Goal: Task Accomplishment & Management: Use online tool/utility

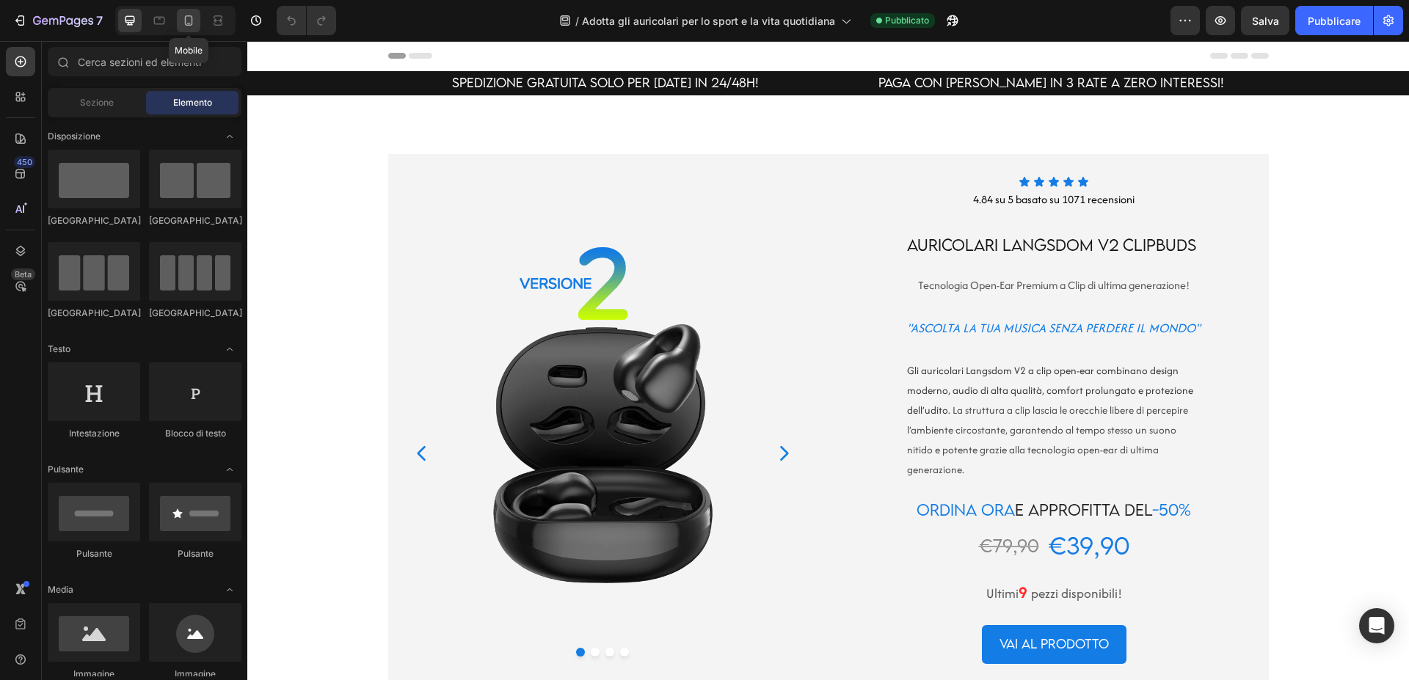
click at [183, 21] on icon at bounding box center [188, 20] width 15 height 15
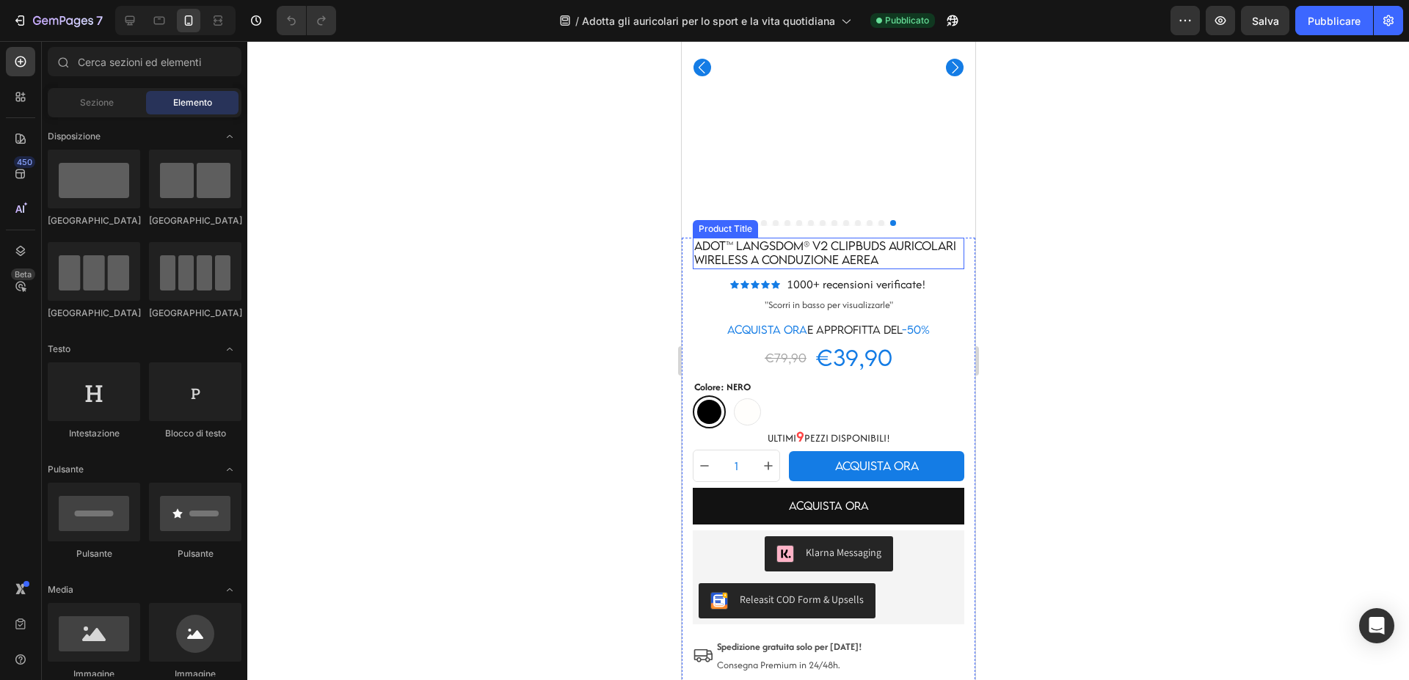
scroll to position [5504, 0]
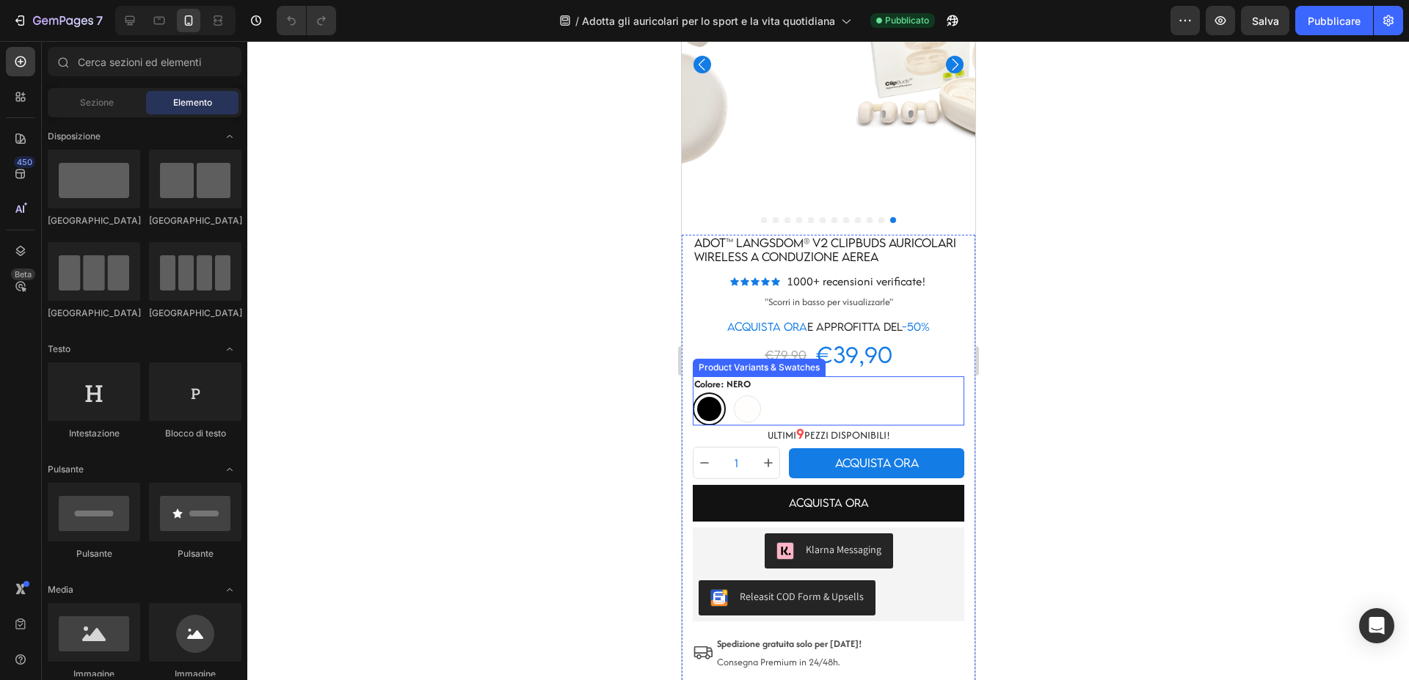
click at [805, 398] on div "NERO NERO BEIGE BEIGE" at bounding box center [828, 409] width 272 height 33
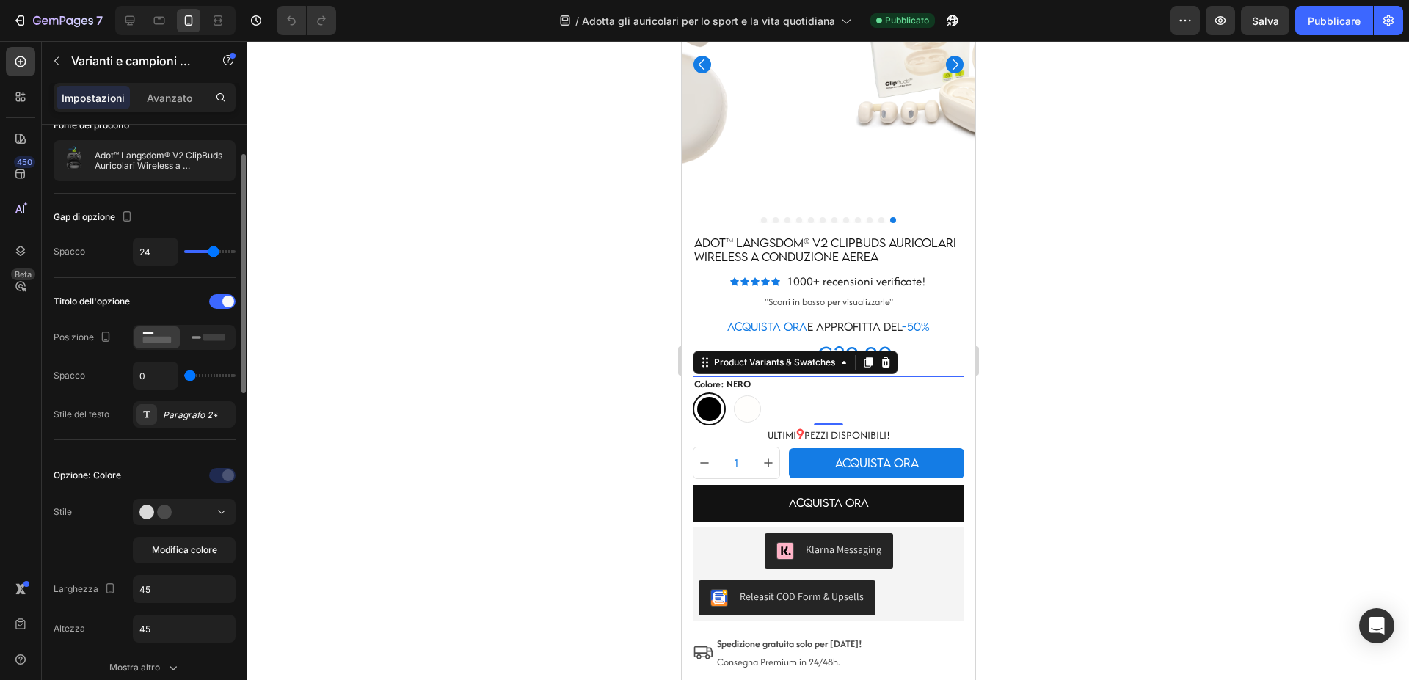
scroll to position [147, 0]
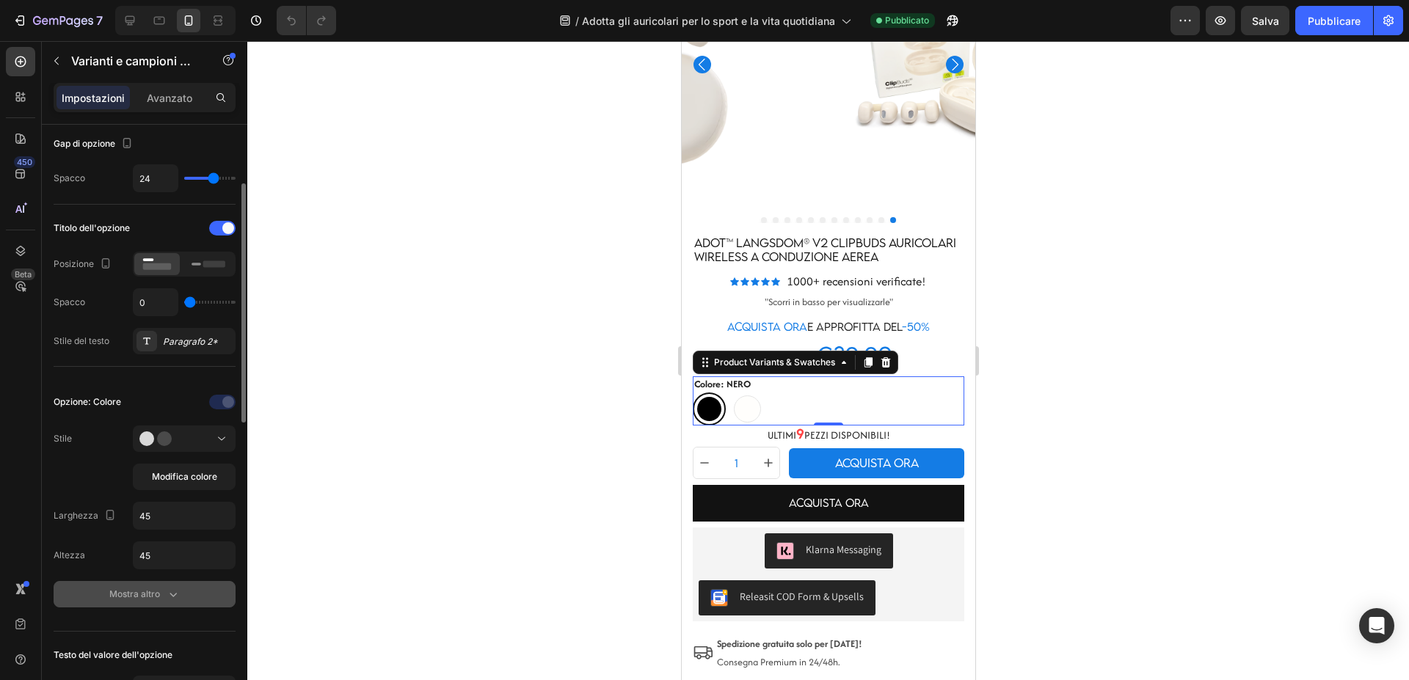
click at [171, 597] on icon "button" at bounding box center [173, 594] width 15 height 15
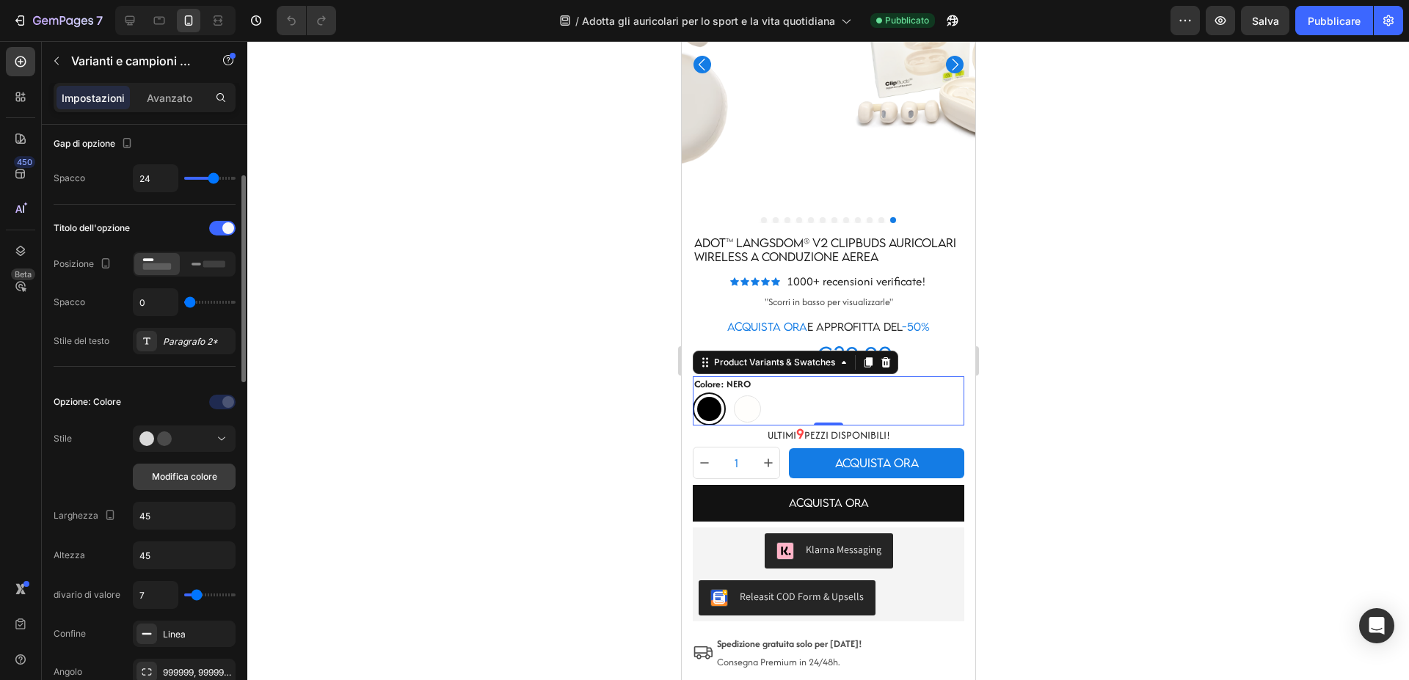
click at [192, 478] on font "Modifica colore" at bounding box center [184, 476] width 65 height 11
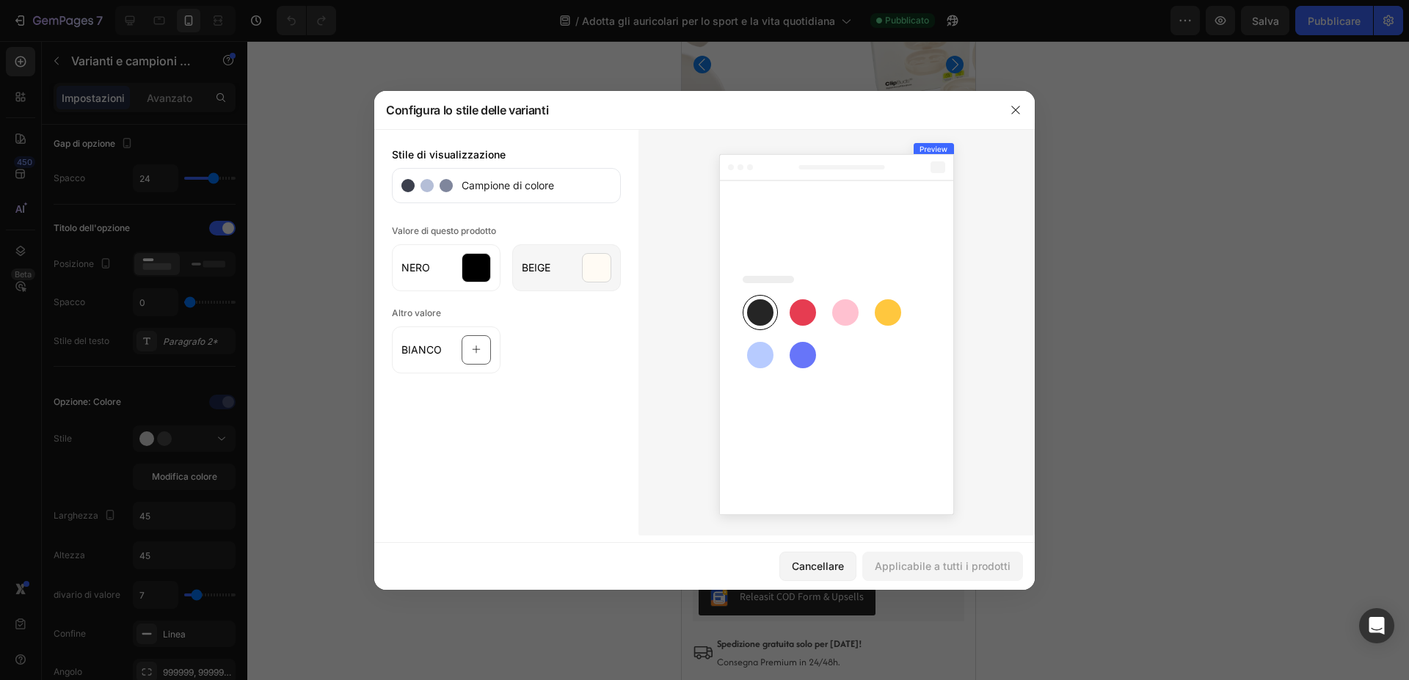
click at [596, 274] on div at bounding box center [596, 267] width 29 height 29
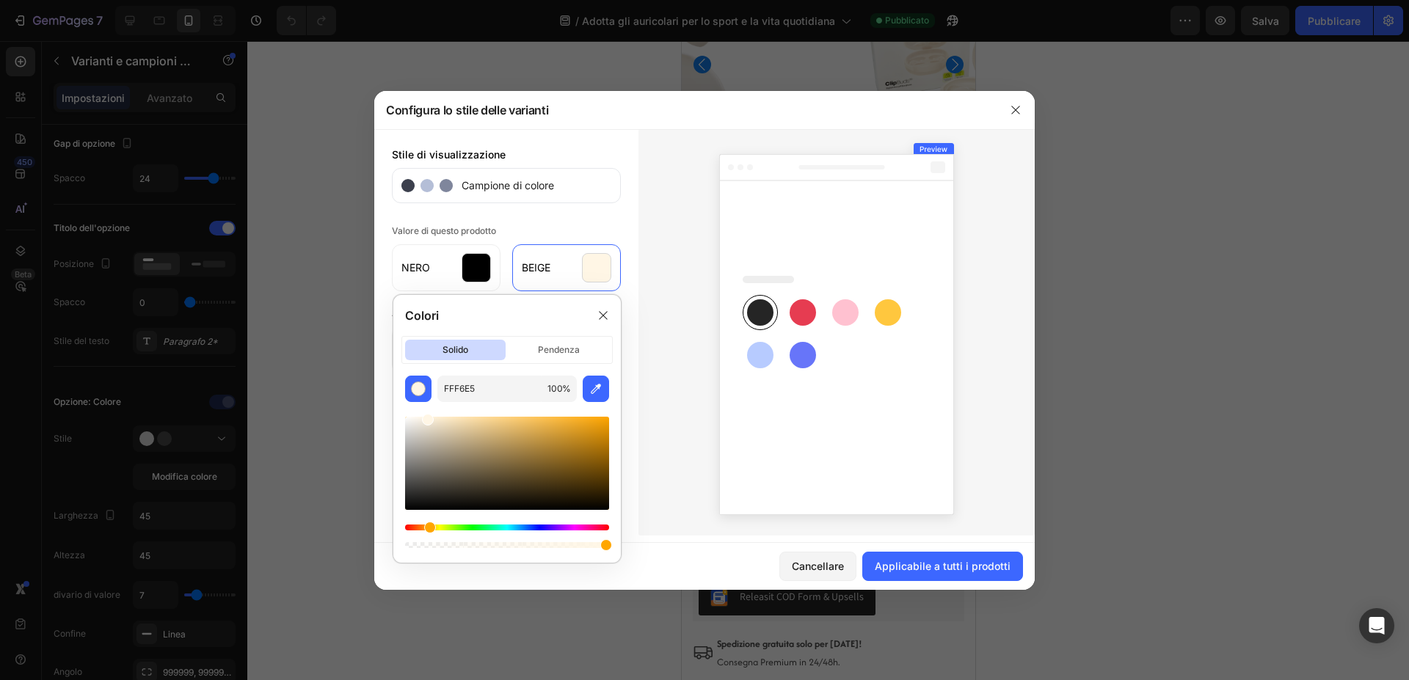
drag, startPoint x: 415, startPoint y: 421, endPoint x: 427, endPoint y: 407, distance: 19.3
click at [427, 407] on div at bounding box center [507, 476] width 204 height 149
type input "FFF8ED"
drag, startPoint x: 429, startPoint y: 420, endPoint x: 420, endPoint y: 401, distance: 21.0
click at [420, 401] on div "FFF8ED 100 %" at bounding box center [506, 463] width 227 height 175
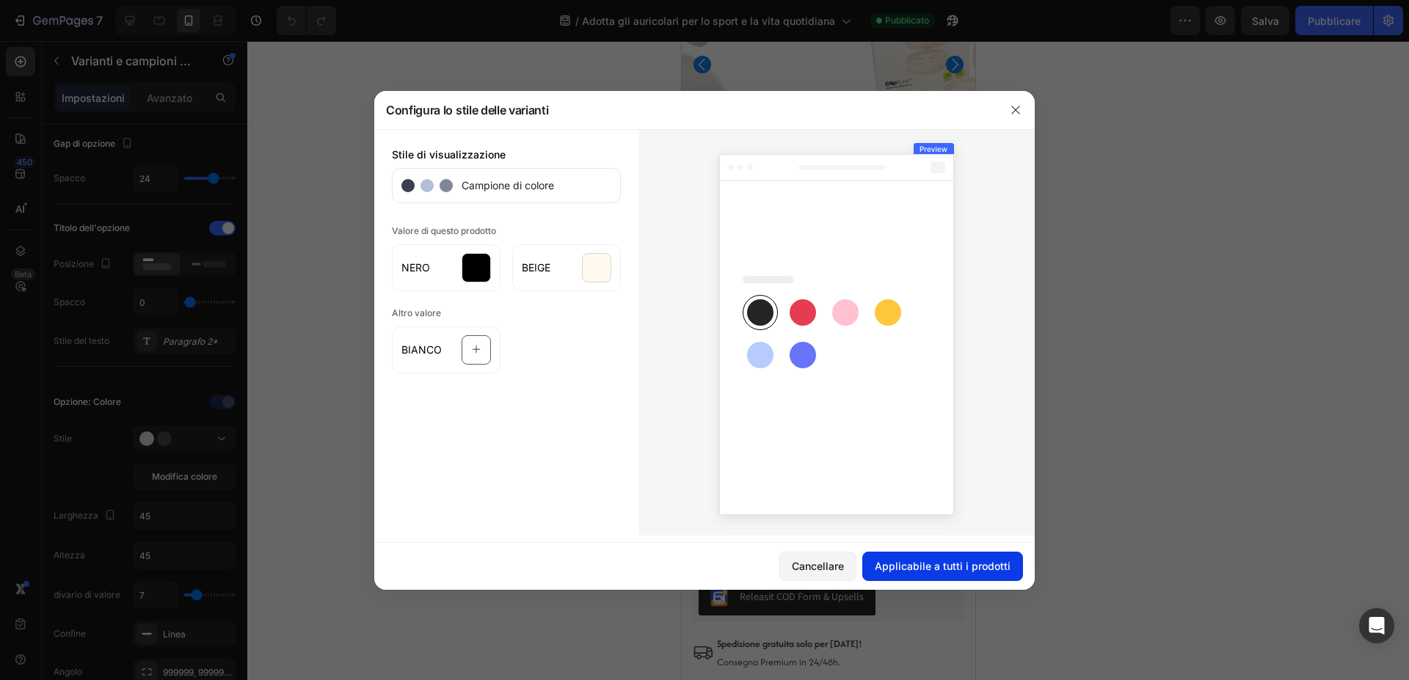
click at [958, 561] on font "Applicabile a tutti i prodotti" at bounding box center [943, 566] width 136 height 12
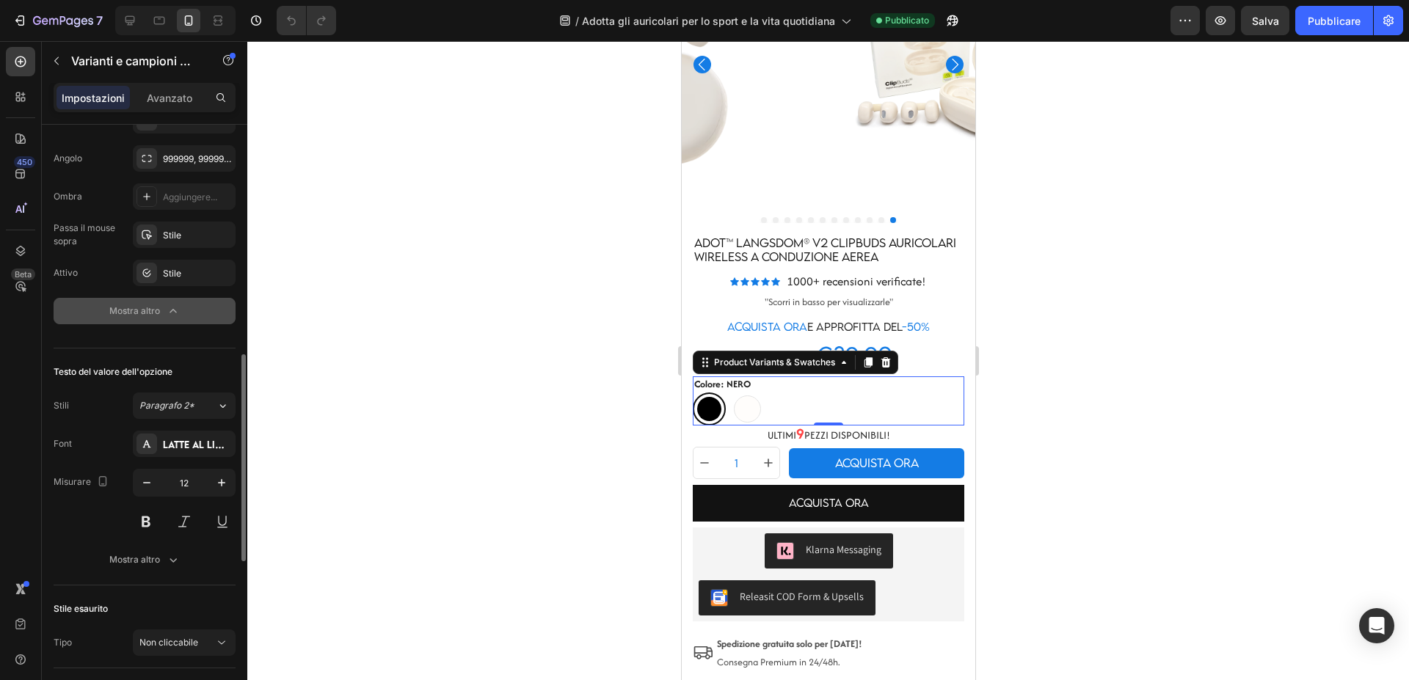
scroll to position [734, 0]
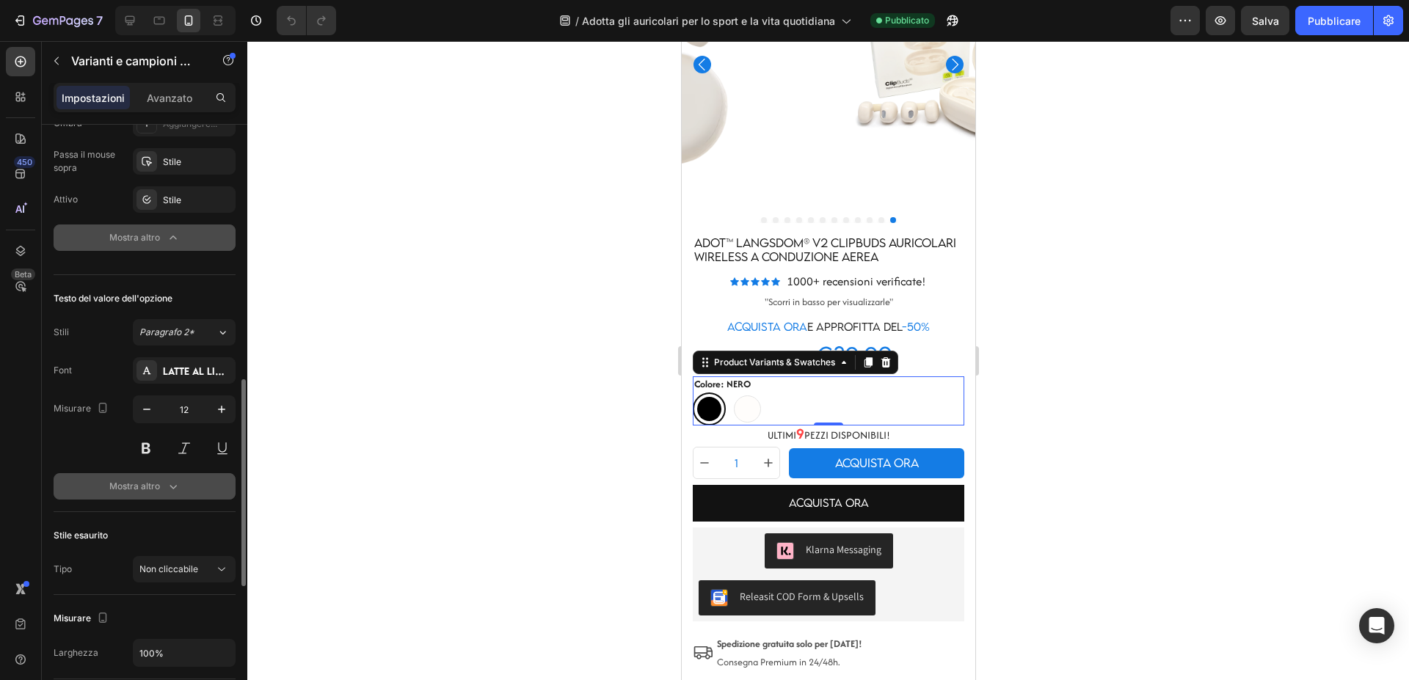
click at [170, 486] on icon "button" at bounding box center [173, 486] width 15 height 15
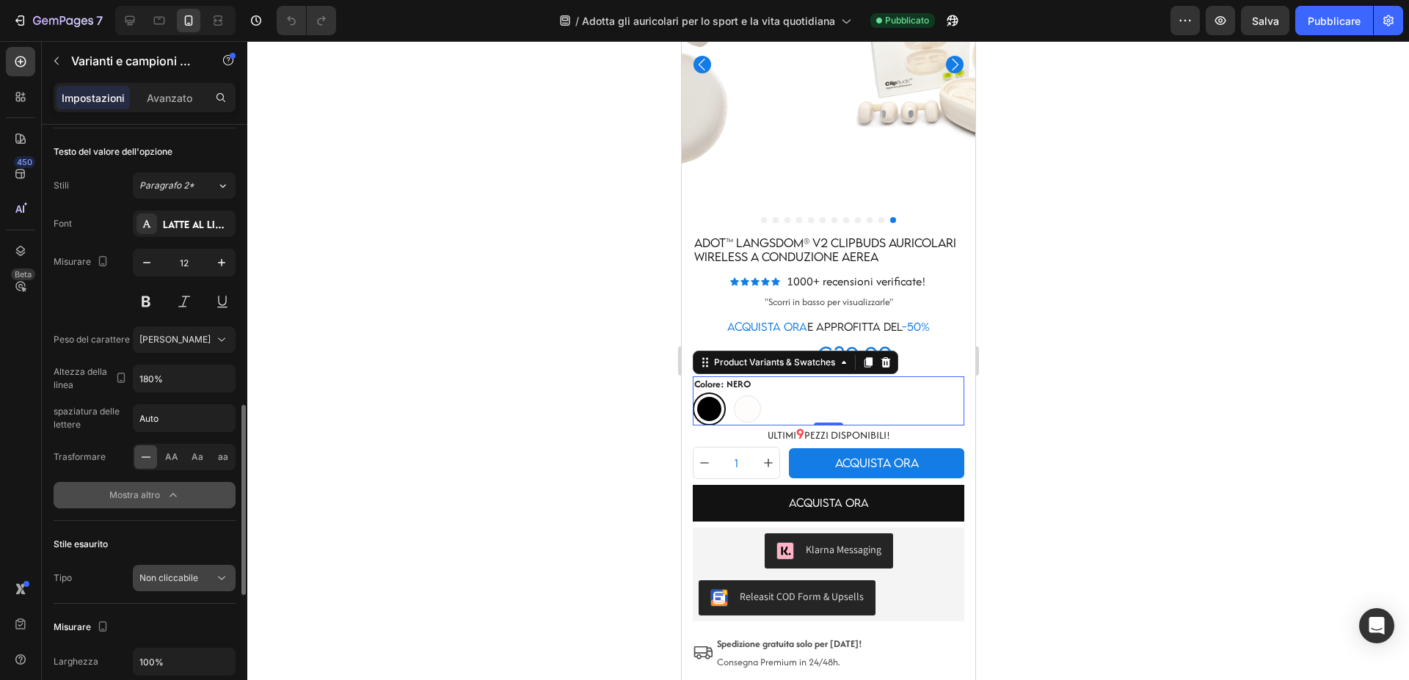
scroll to position [954, 0]
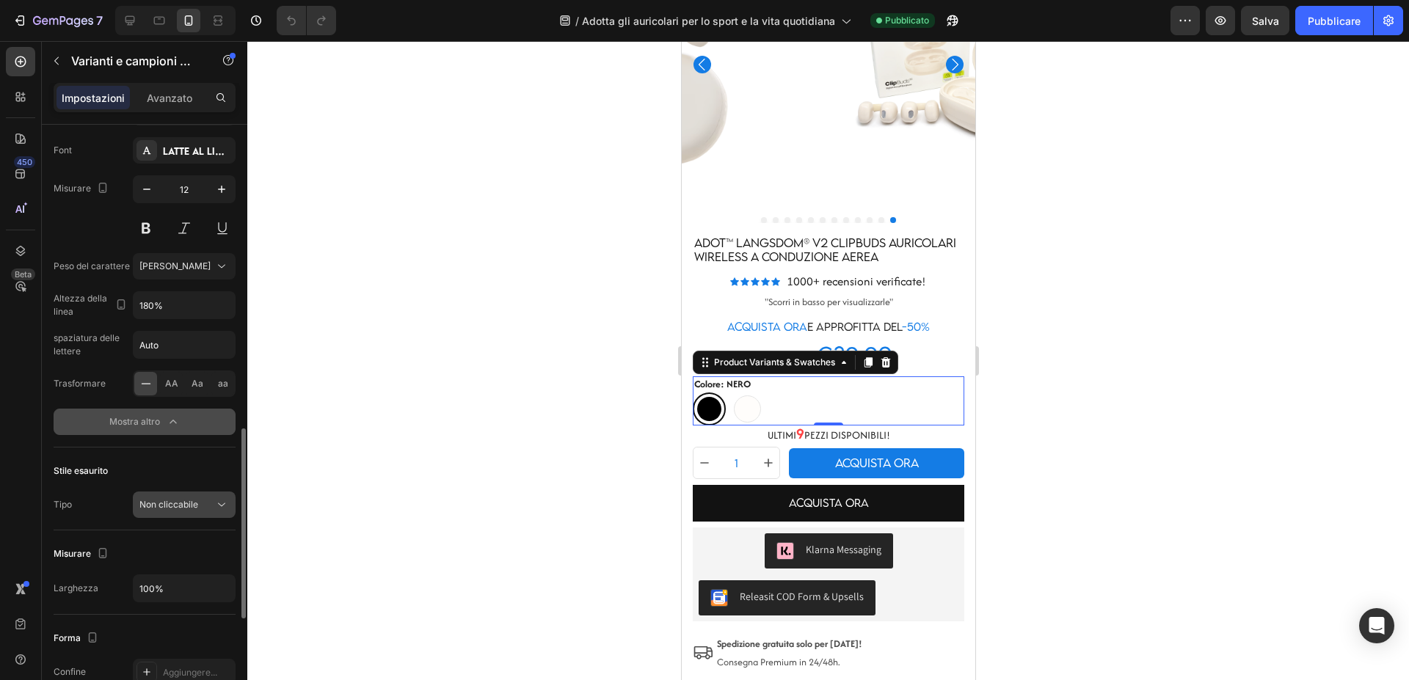
click at [219, 503] on icon at bounding box center [221, 505] width 15 height 15
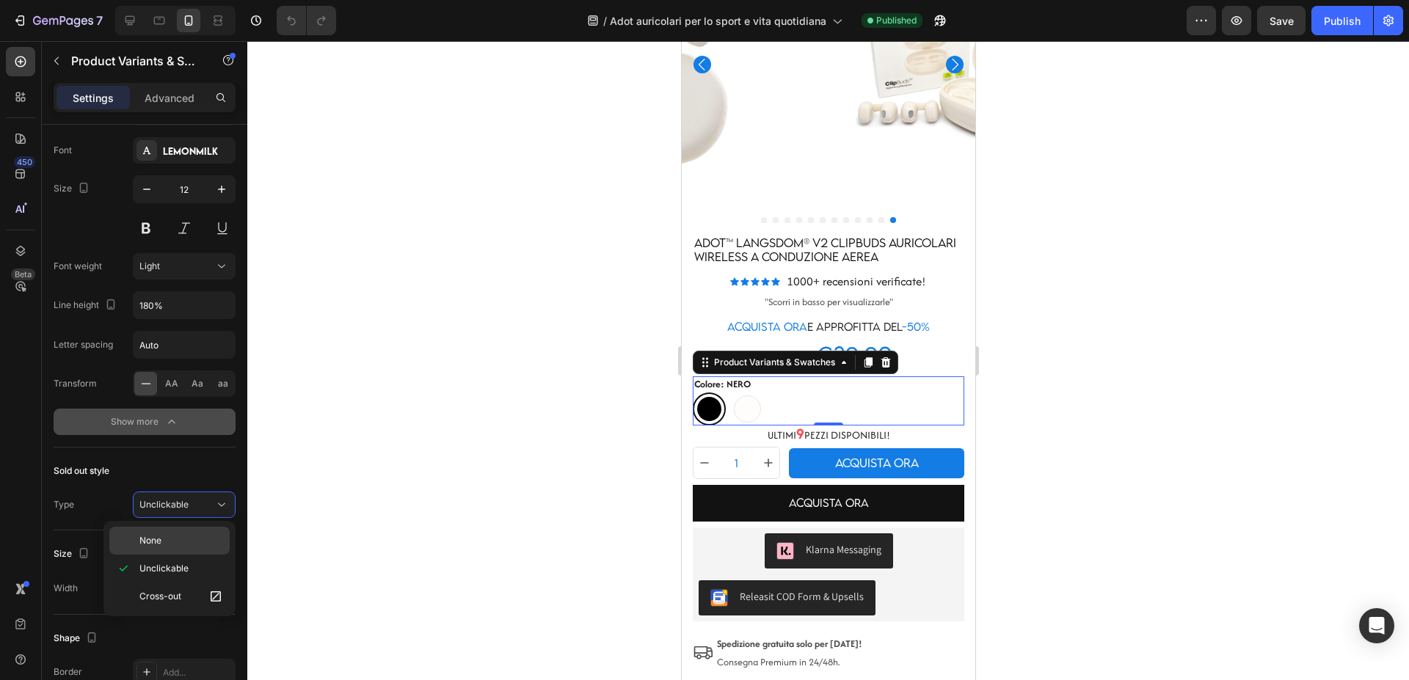
click at [186, 547] on p "None" at bounding box center [181, 540] width 84 height 13
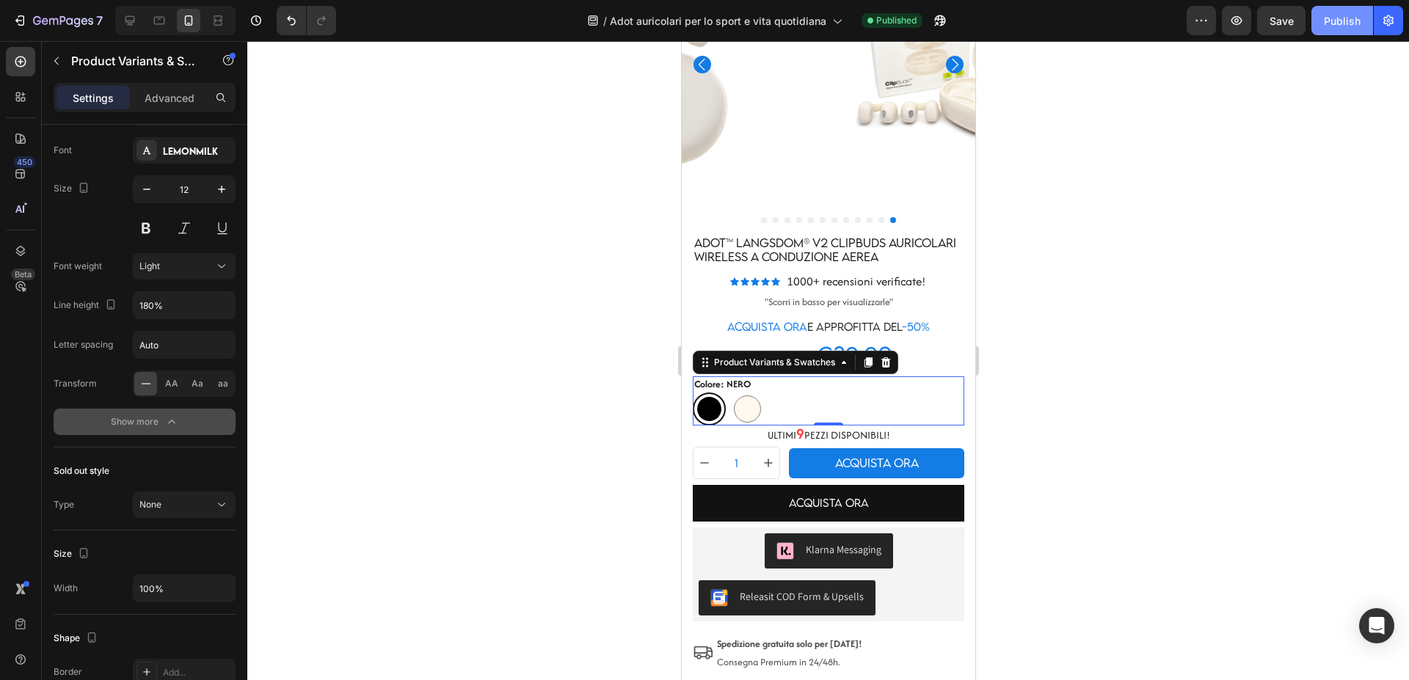
click at [1343, 18] on div "Publish" at bounding box center [1342, 20] width 37 height 15
click at [213, 508] on div "None" at bounding box center [176, 504] width 75 height 13
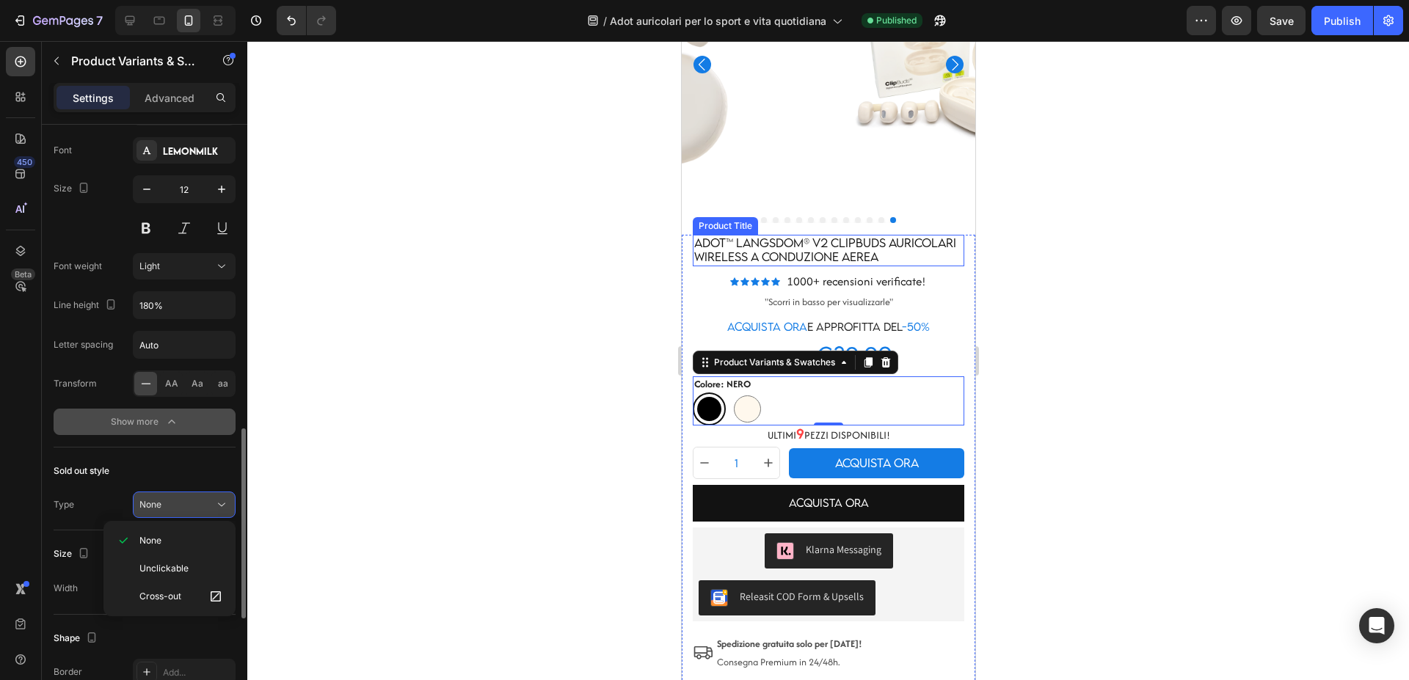
click at [218, 498] on icon at bounding box center [221, 505] width 15 height 15
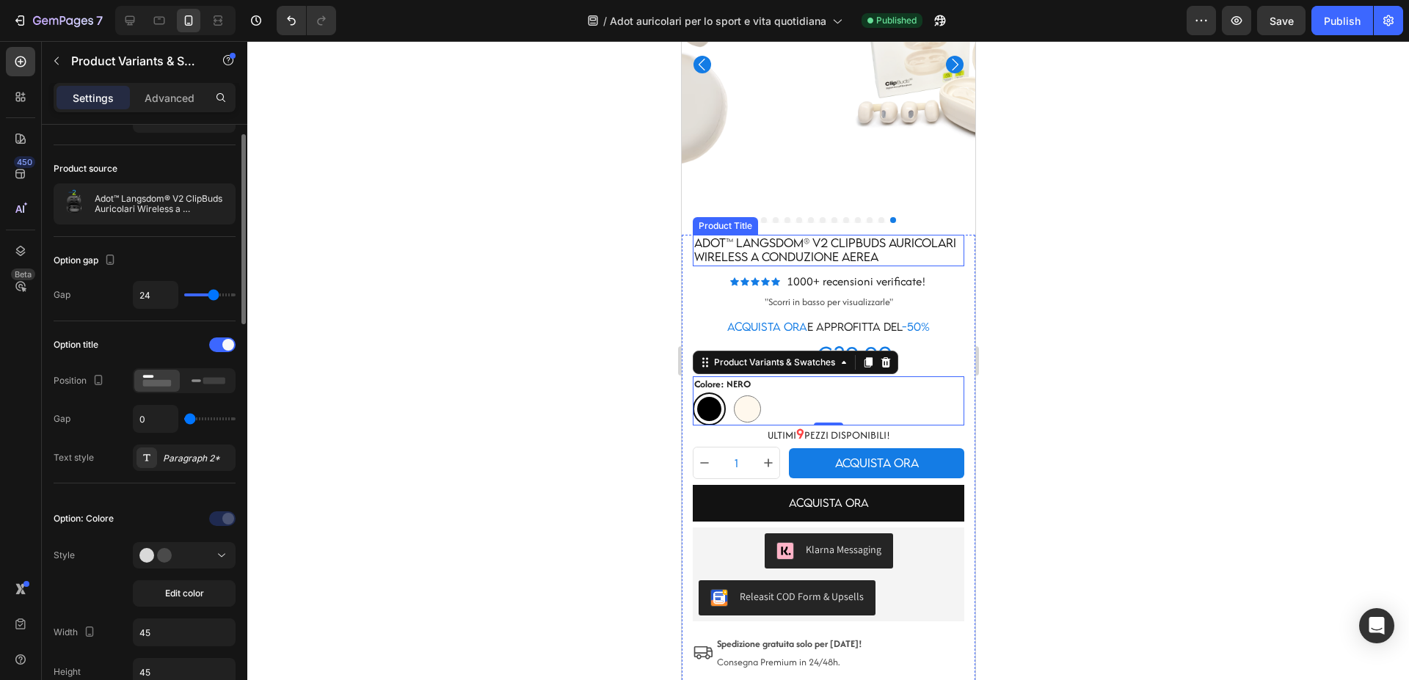
scroll to position [0, 0]
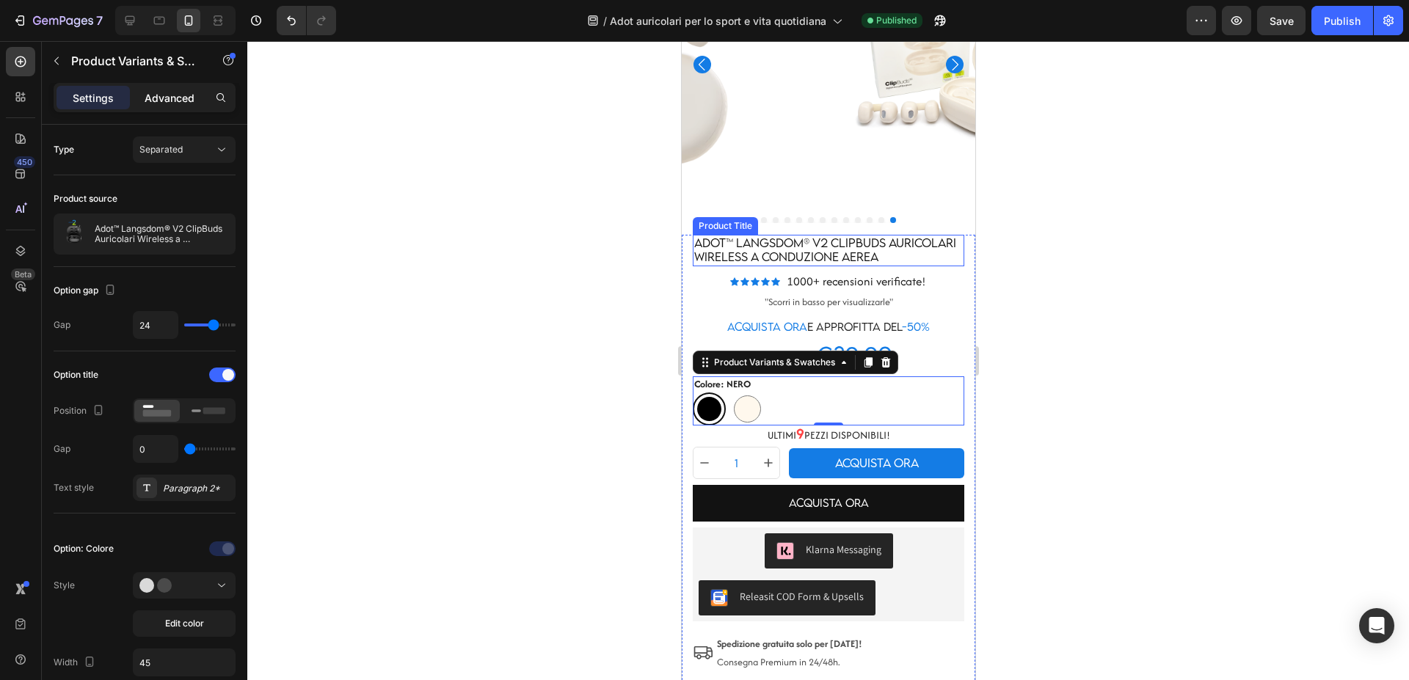
click at [172, 98] on p "Advanced" at bounding box center [170, 97] width 50 height 15
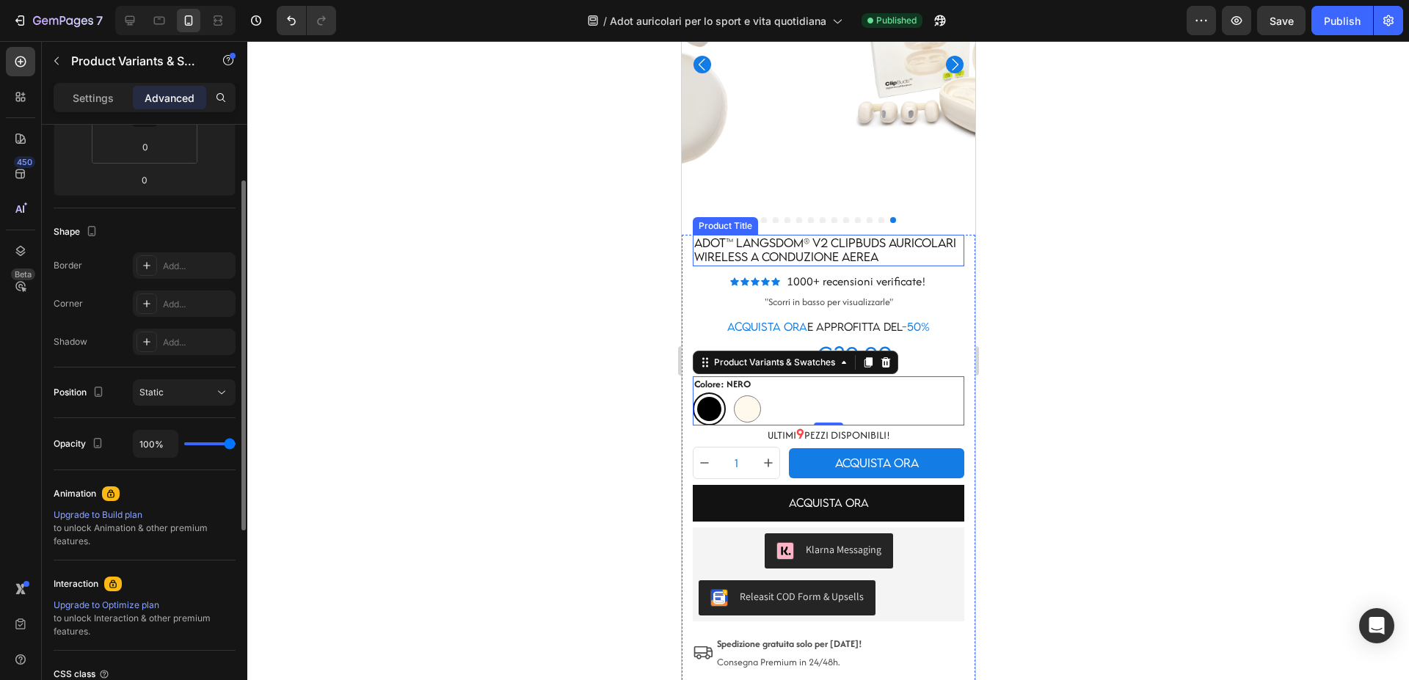
scroll to position [421, 0]
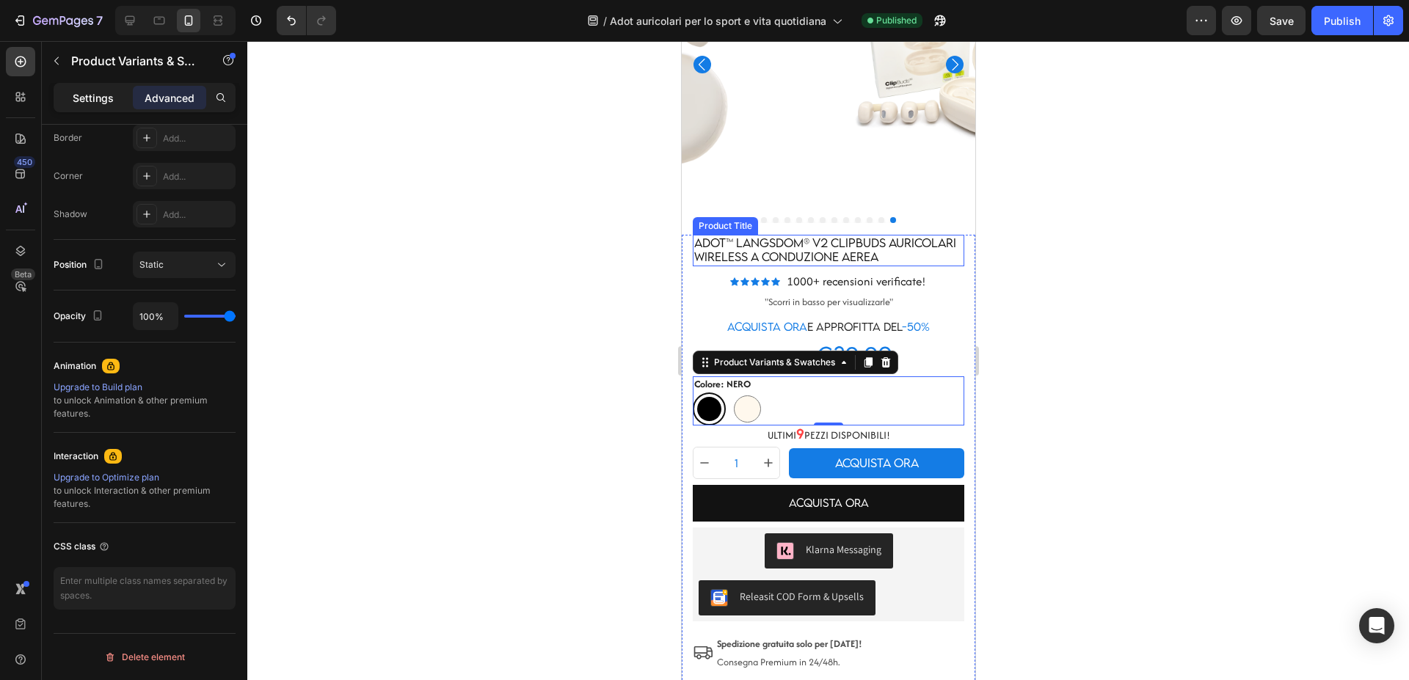
click at [89, 92] on p "Settings" at bounding box center [93, 97] width 41 height 15
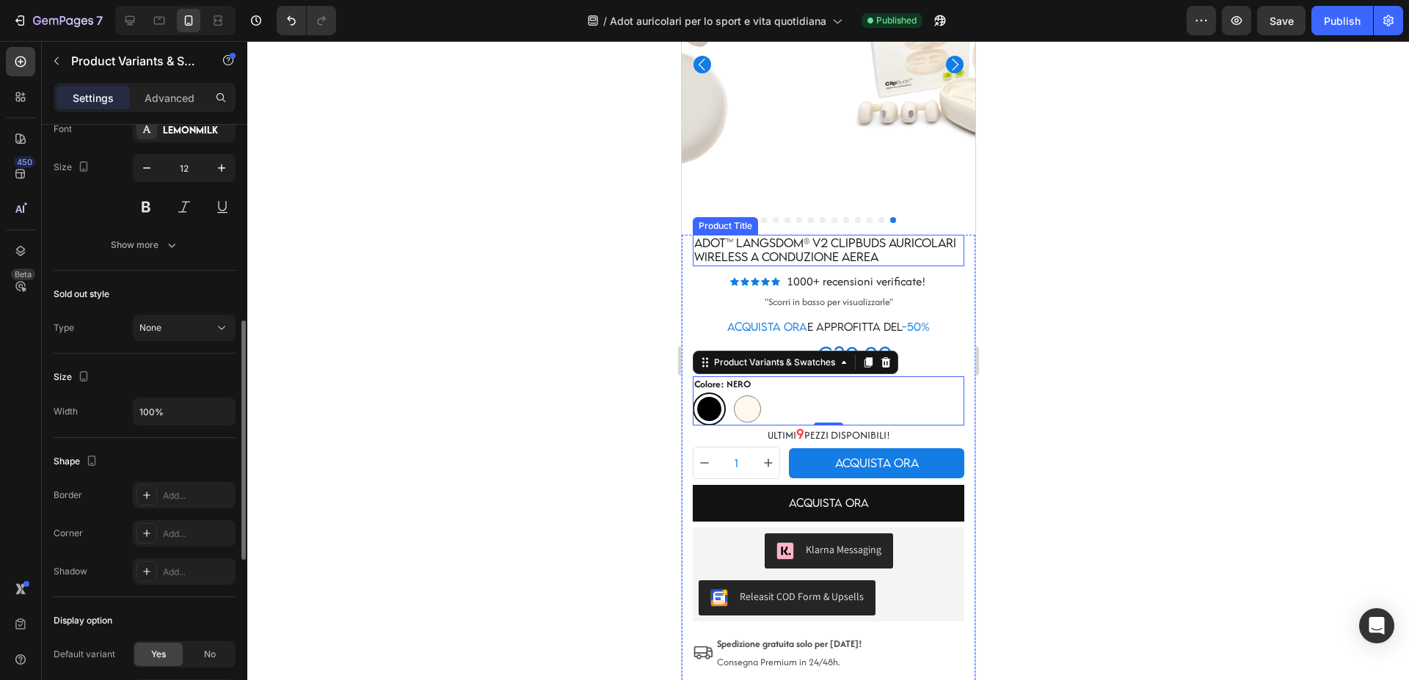
scroll to position [671, 0]
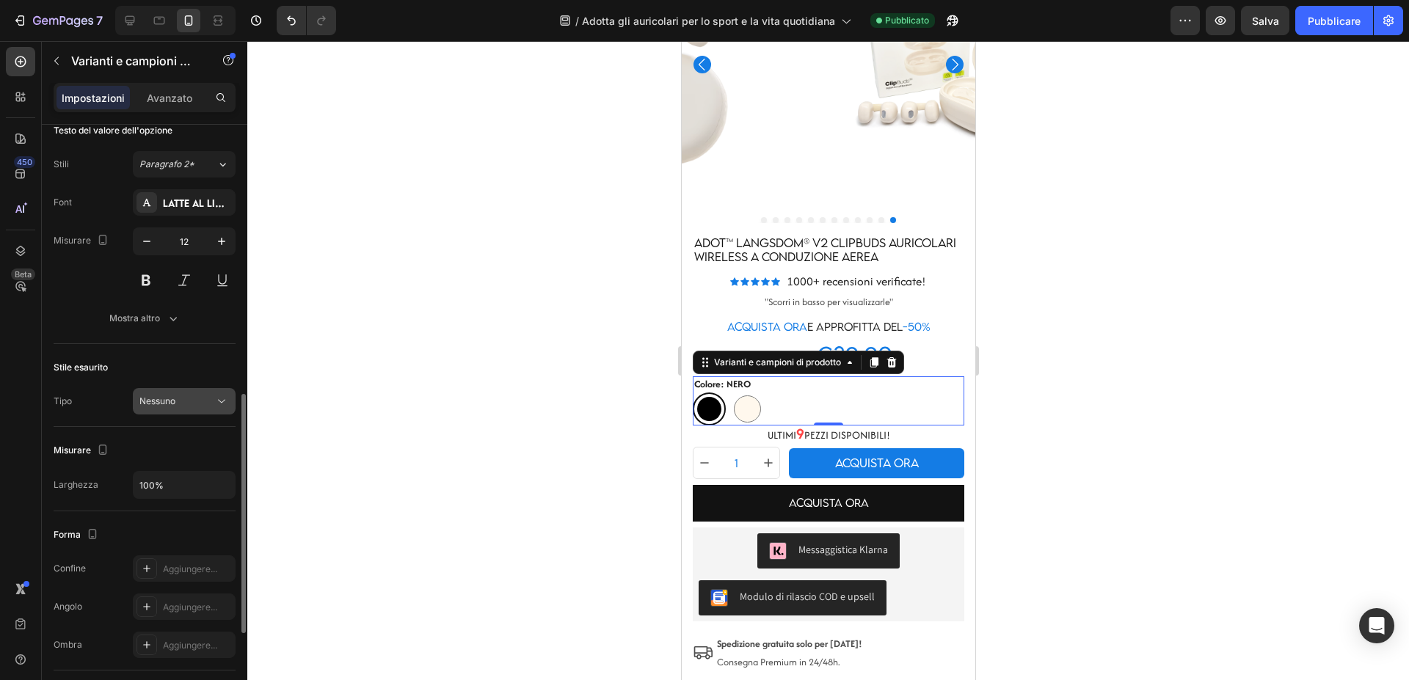
click at [224, 404] on icon at bounding box center [221, 401] width 15 height 15
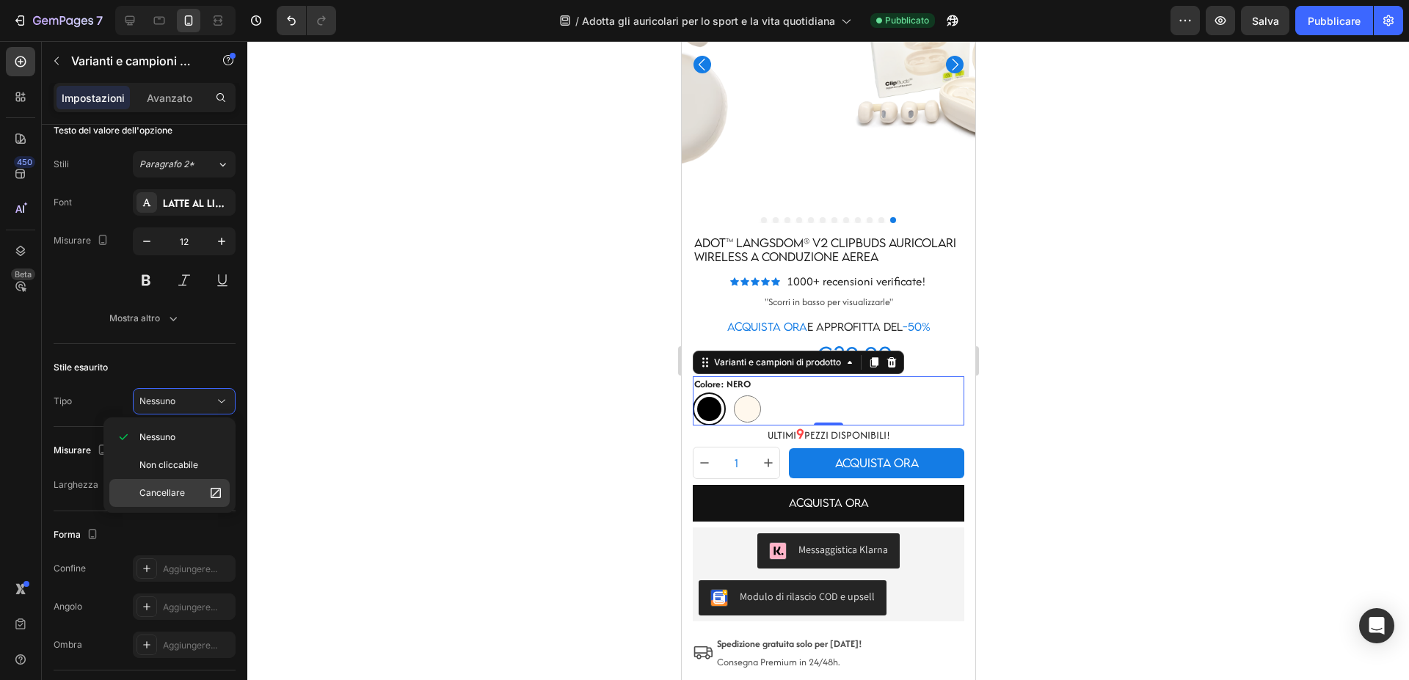
click at [196, 498] on p "Cancellare" at bounding box center [181, 493] width 84 height 15
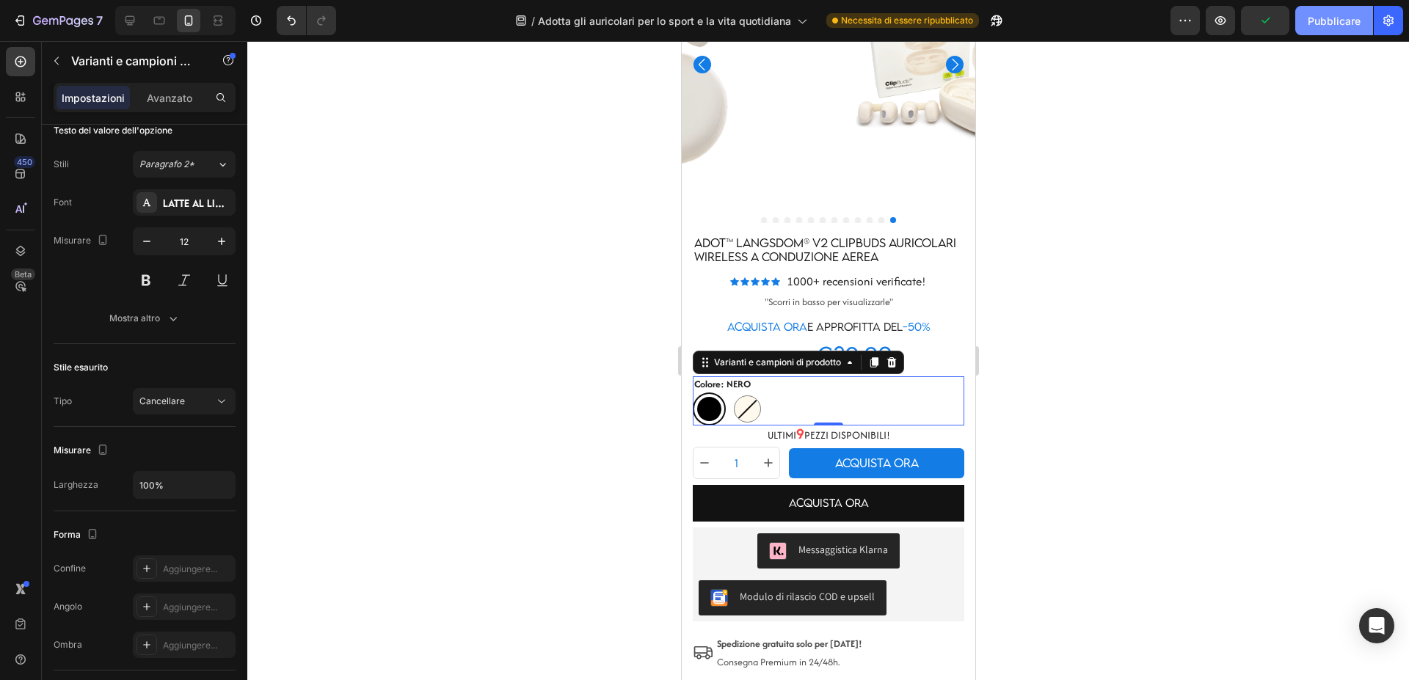
click at [1340, 25] on font "Pubblicare" at bounding box center [1334, 21] width 53 height 12
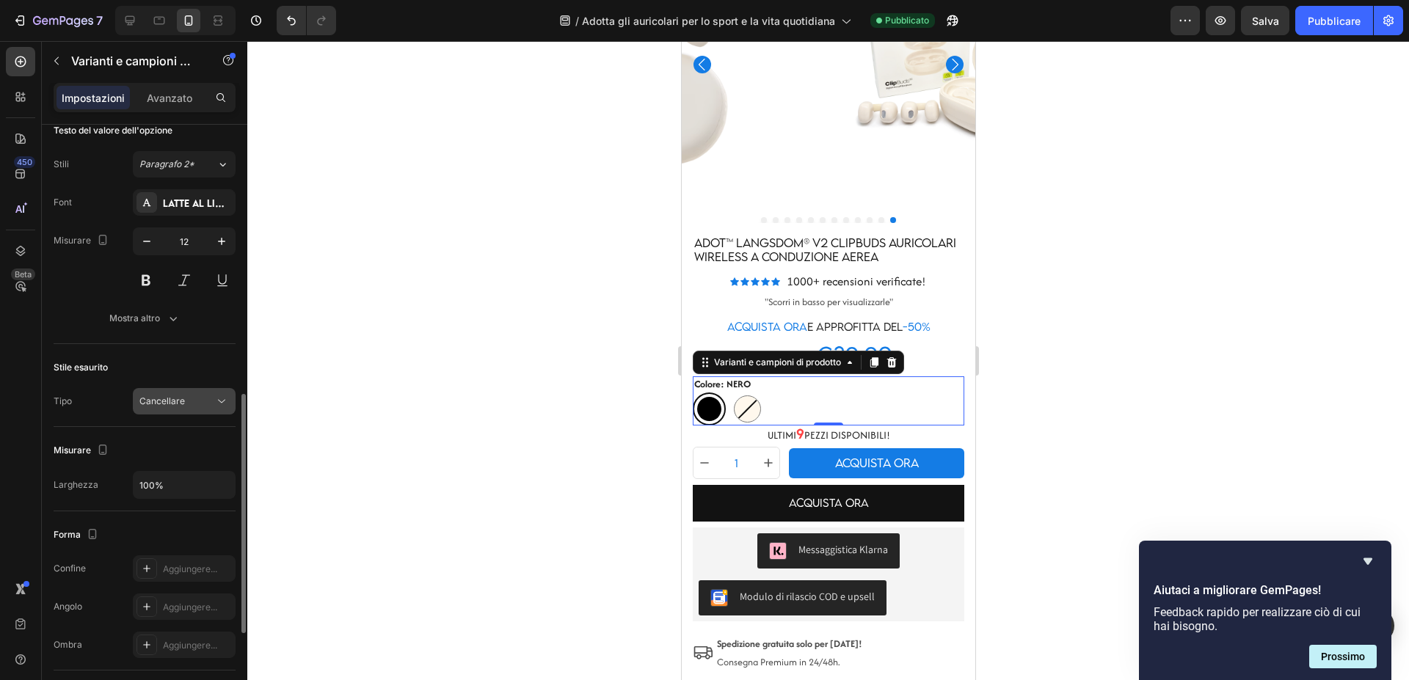
click at [213, 400] on div "Cancellare" at bounding box center [176, 401] width 75 height 13
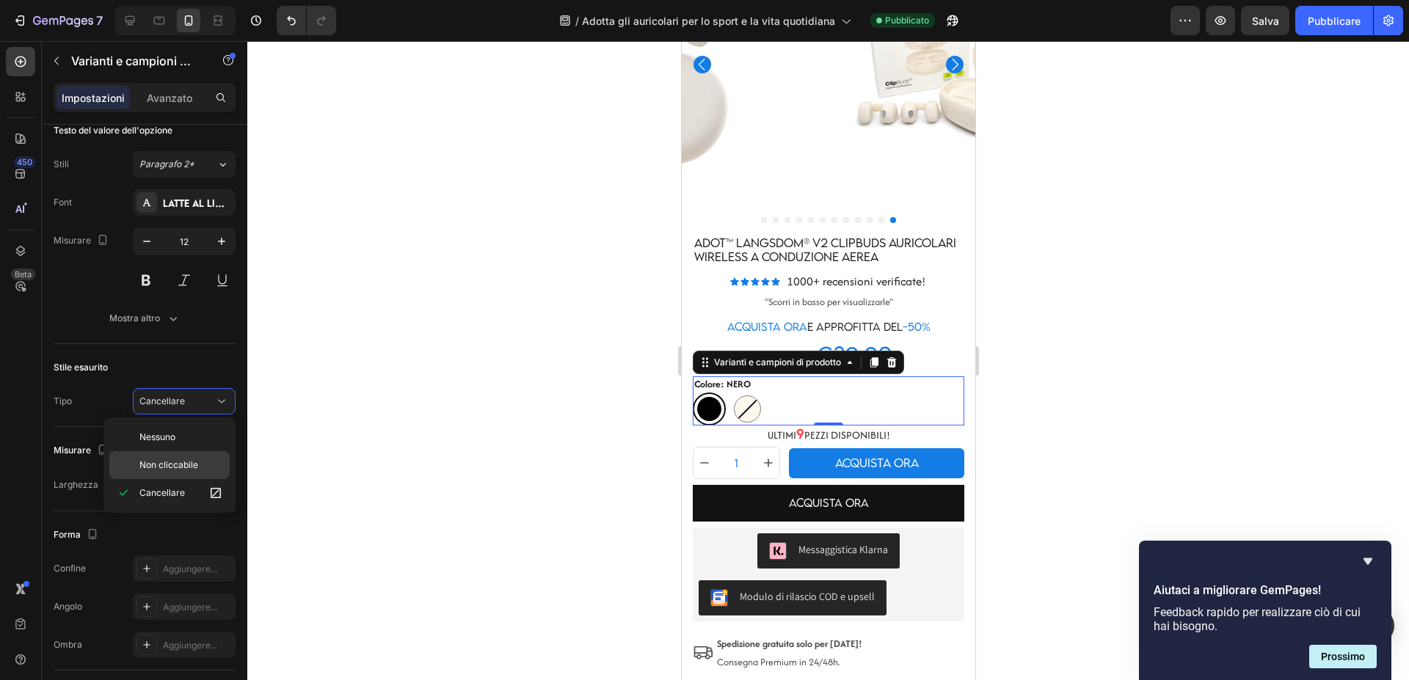
click at [197, 463] on font "Non cliccabile" at bounding box center [168, 464] width 59 height 11
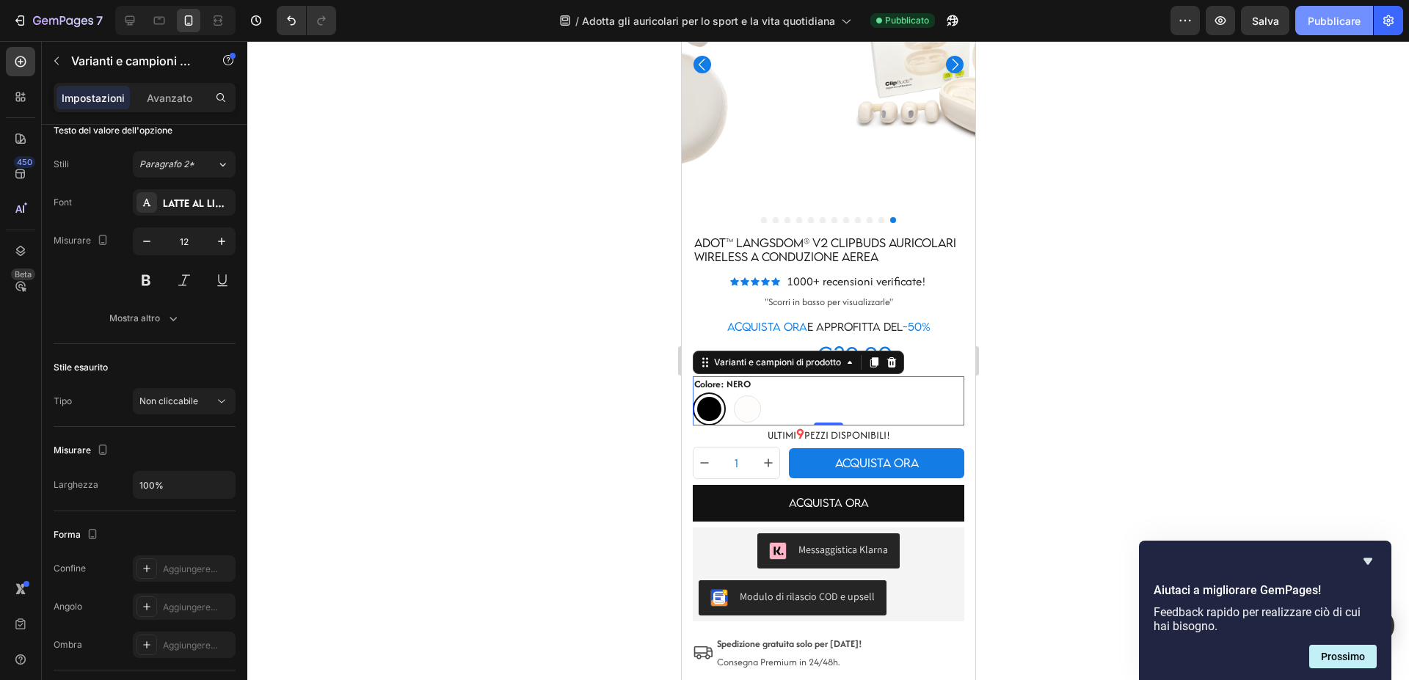
click at [1319, 26] on font "Pubblicare" at bounding box center [1334, 21] width 53 height 12
click at [1373, 561] on icon "Nascondi sondaggio" at bounding box center [1368, 562] width 18 height 18
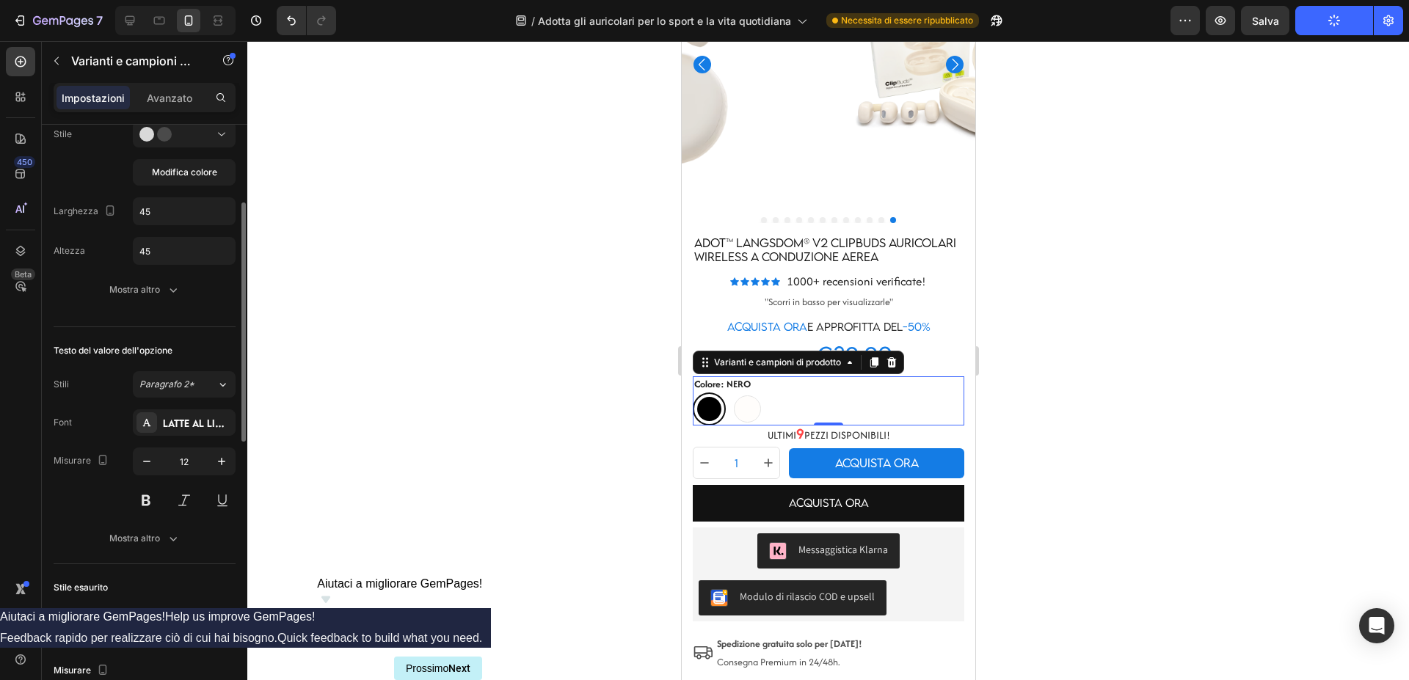
scroll to position [305, 0]
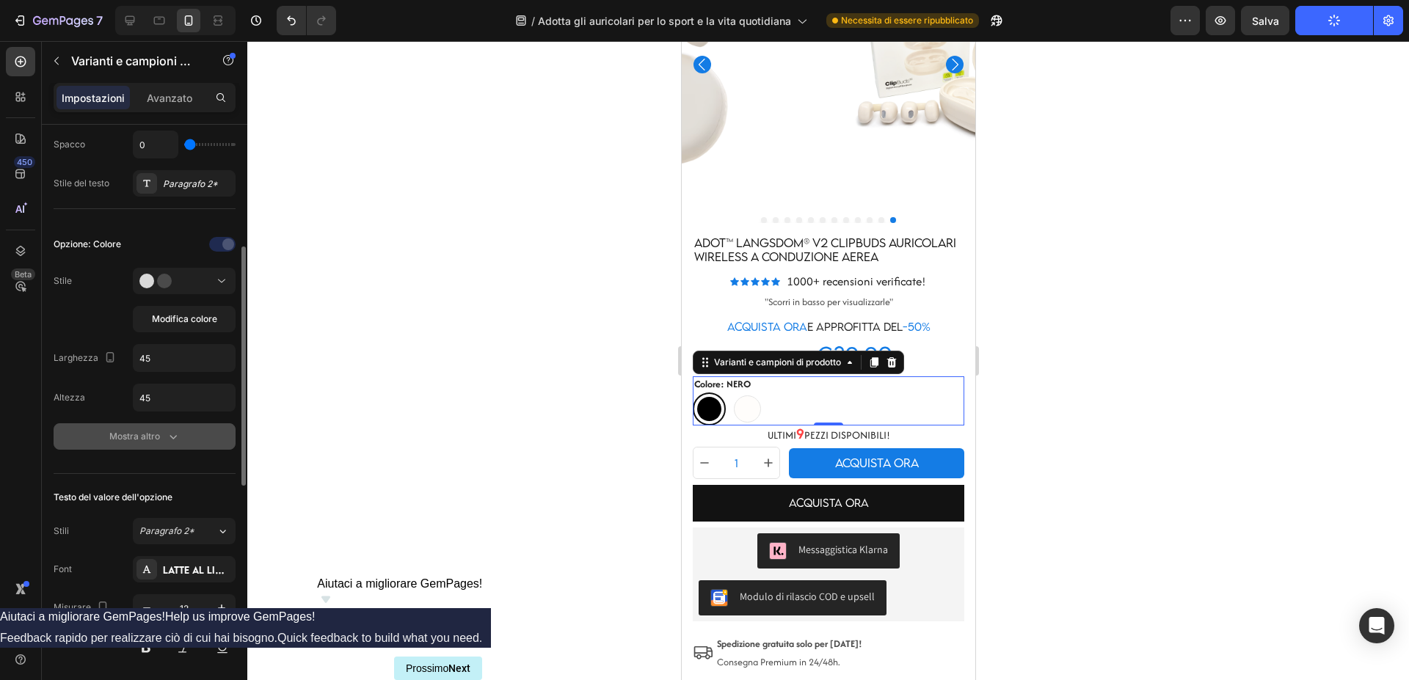
click at [167, 439] on icon "button" at bounding box center [173, 436] width 15 height 15
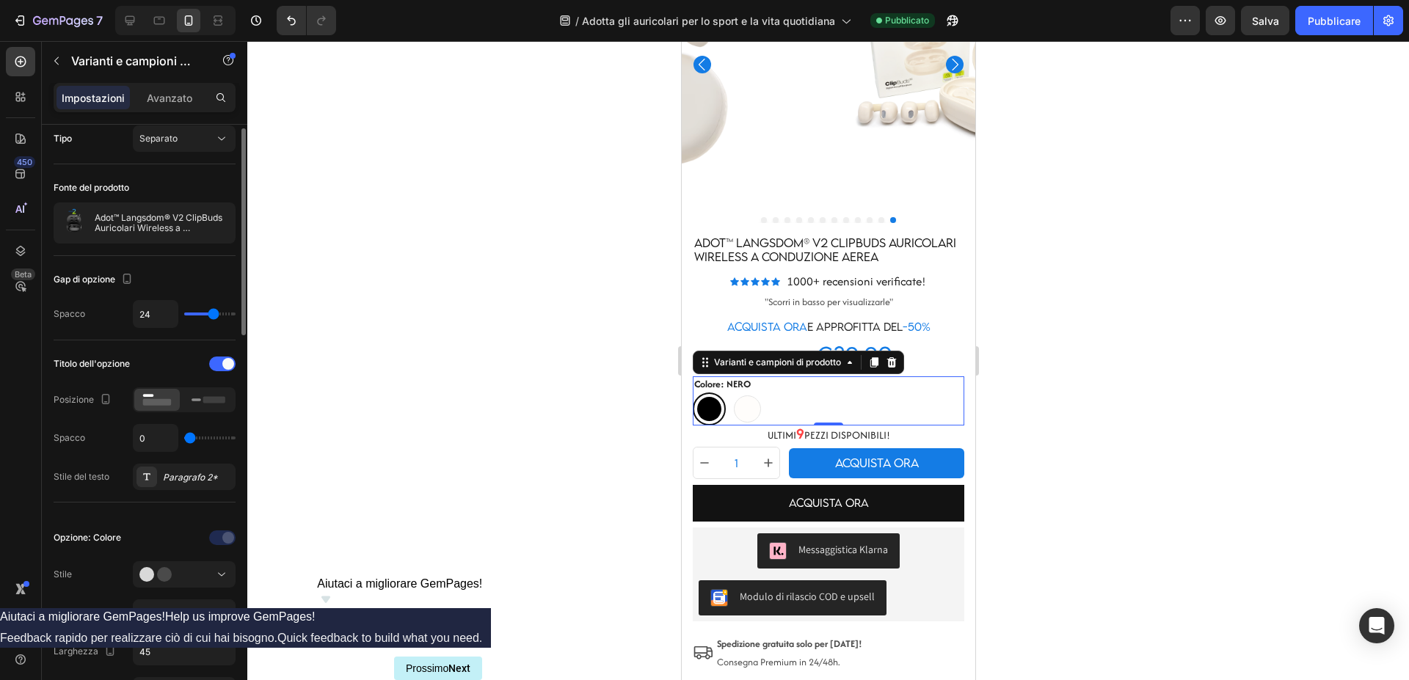
scroll to position [0, 0]
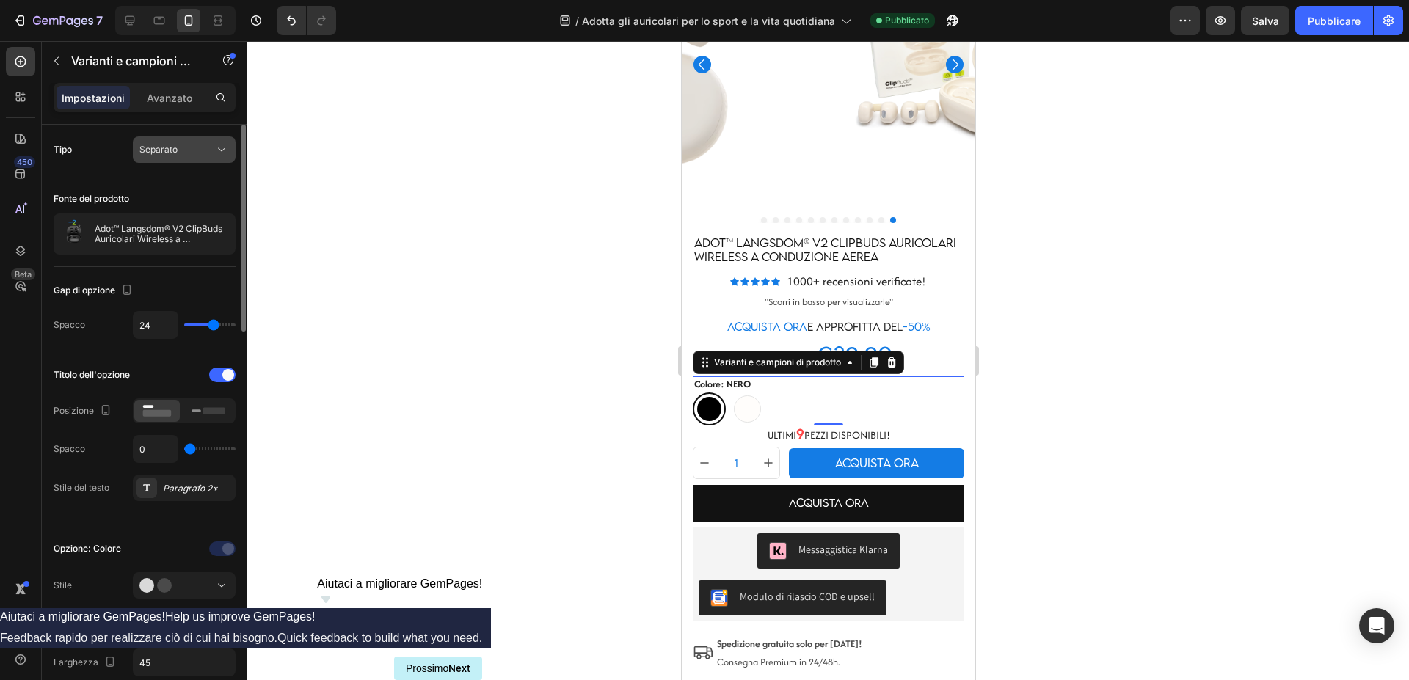
click at [204, 147] on div "Separato" at bounding box center [176, 149] width 75 height 13
click at [164, 96] on font "Avanzato" at bounding box center [169, 98] width 45 height 12
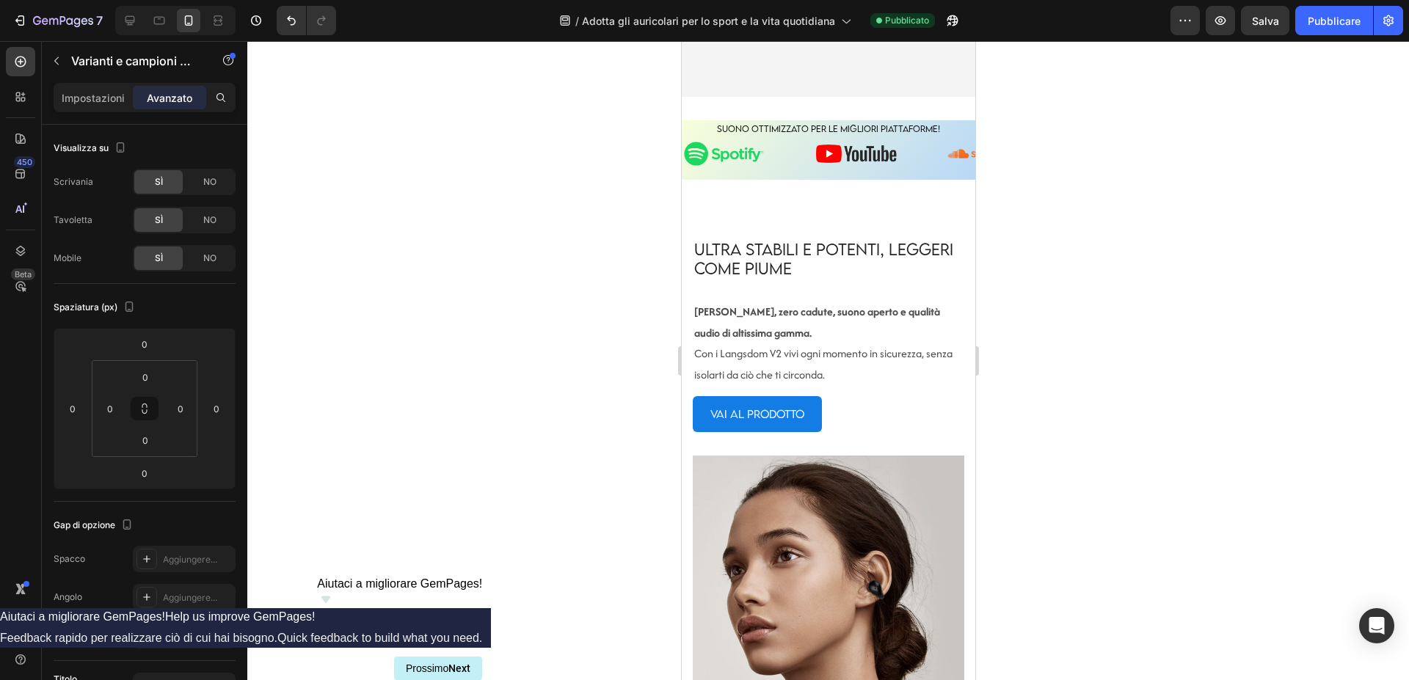
scroll to position [3269, 0]
